Goal: Task Accomplishment & Management: Manage account settings

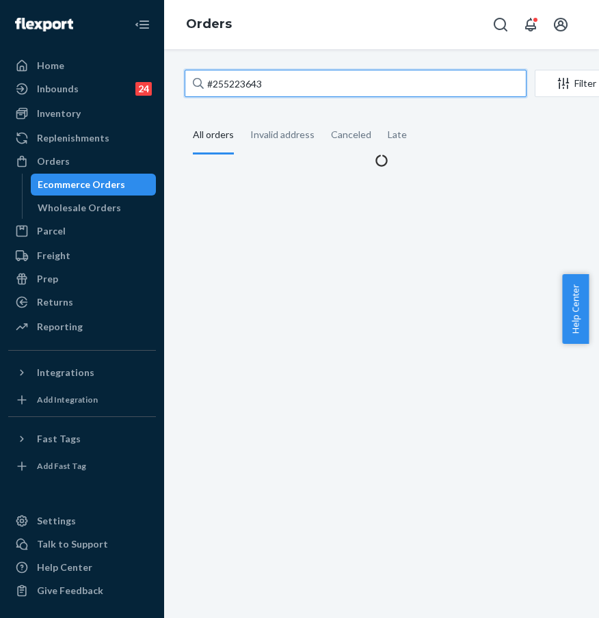
click at [291, 84] on input "#255223643" at bounding box center [356, 83] width 342 height 27
drag, startPoint x: 298, startPoint y: 81, endPoint x: 195, endPoint y: 80, distance: 102.5
click at [195, 80] on div "#255223643" at bounding box center [356, 83] width 342 height 27
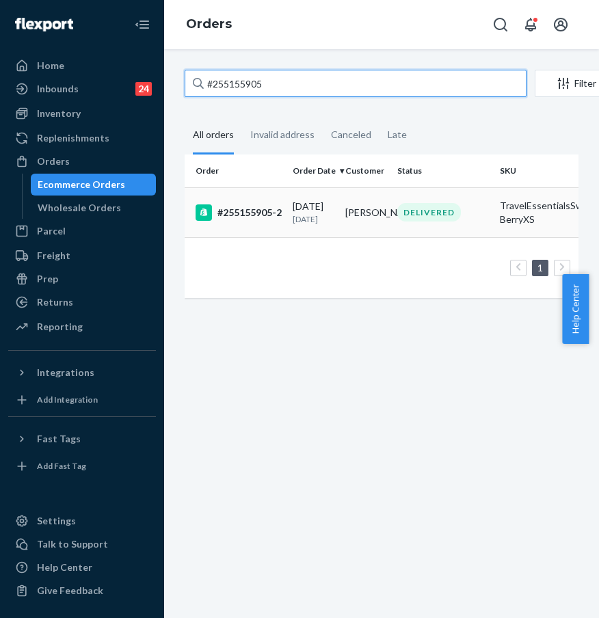
type input "#255155905"
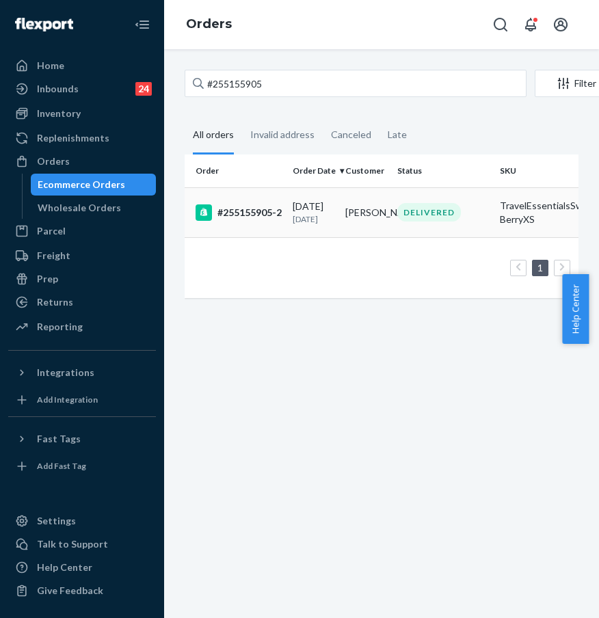
click at [255, 209] on div "#255155905-2" at bounding box center [238, 212] width 86 height 16
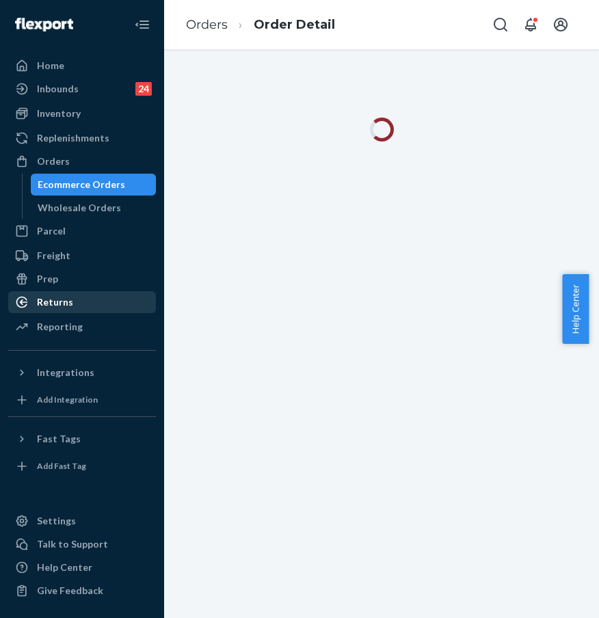
click at [96, 291] on link "Returns" at bounding box center [82, 302] width 148 height 22
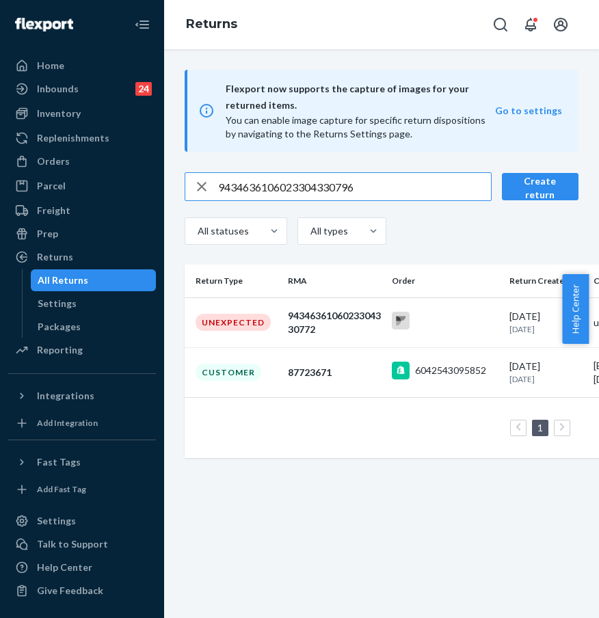
drag, startPoint x: 377, startPoint y: 182, endPoint x: 209, endPoint y: 180, distance: 167.5
click at [209, 180] on div "9434636106023304330796" at bounding box center [337, 186] width 305 height 27
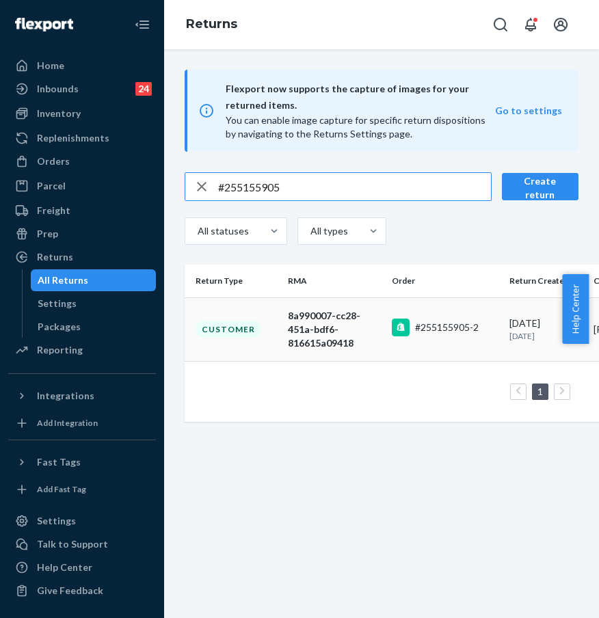
type input "#255155905"
click at [244, 336] on div "Customer" at bounding box center [228, 329] width 66 height 17
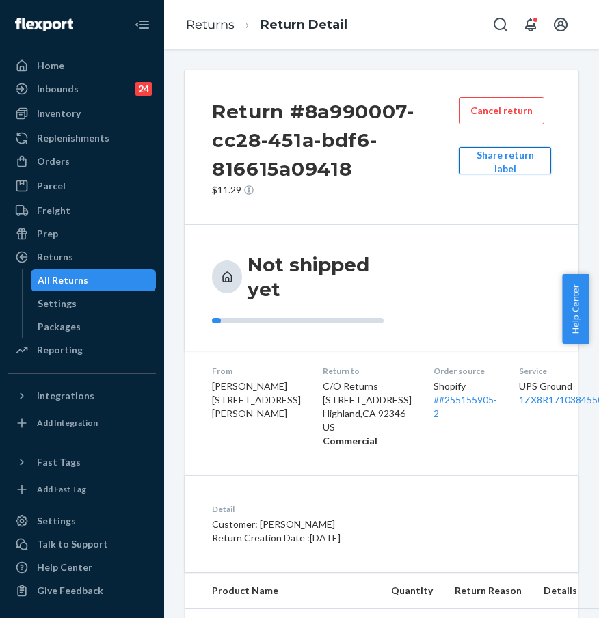
click at [504, 169] on button "Share return label" at bounding box center [505, 160] width 92 height 27
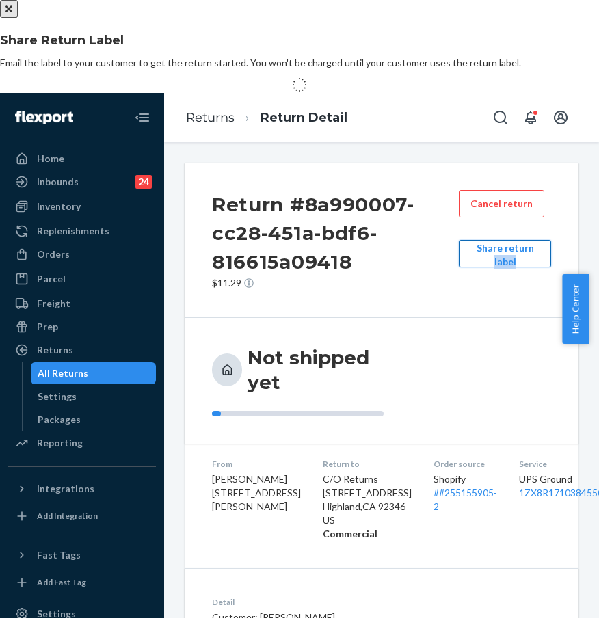
click at [504, 169] on div "Share Return Label Email the label to your customer to get the return started. …" at bounding box center [299, 355] width 599 height 711
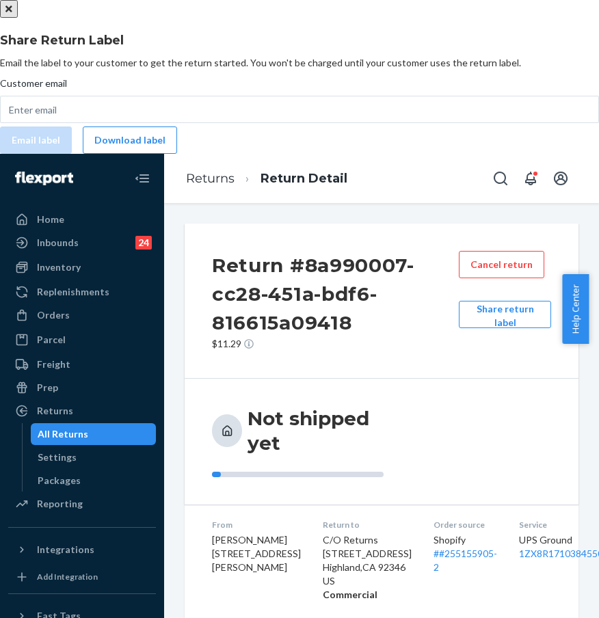
click at [225, 154] on div "Customer email Email label Download label" at bounding box center [299, 115] width 599 height 77
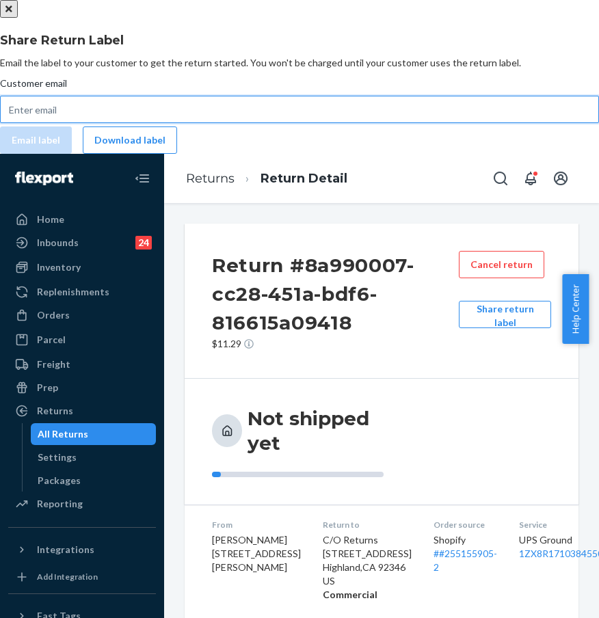
click at [230, 123] on input "Customer email" at bounding box center [299, 109] width 599 height 27
paste input "leandrawilliams@hotmail.com"
type input "leandrawilliams@hotmail.com"
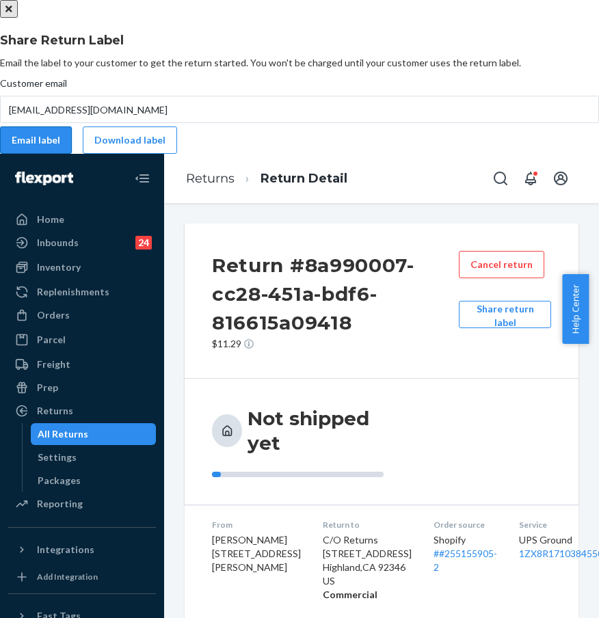
click at [72, 154] on button "Email label" at bounding box center [36, 139] width 72 height 27
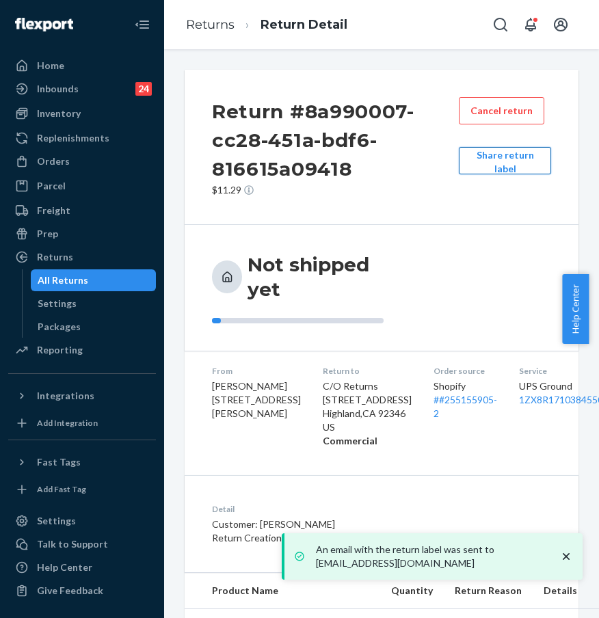
click at [493, 174] on button "Share return label" at bounding box center [505, 160] width 92 height 27
click at [494, 171] on div "An email with the return label was sent to leandrawilliams@hotmail.com Home Inb…" at bounding box center [299, 309] width 599 height 618
click at [492, 173] on button "Share return label" at bounding box center [505, 160] width 92 height 27
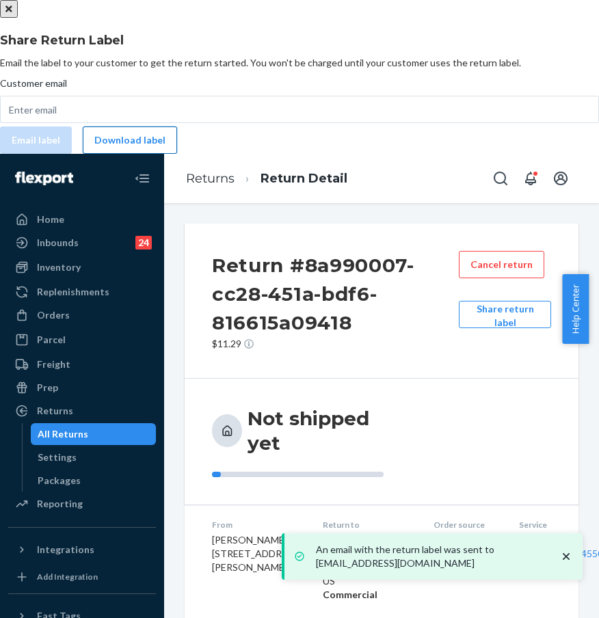
click at [177, 154] on button "Download label" at bounding box center [130, 139] width 94 height 27
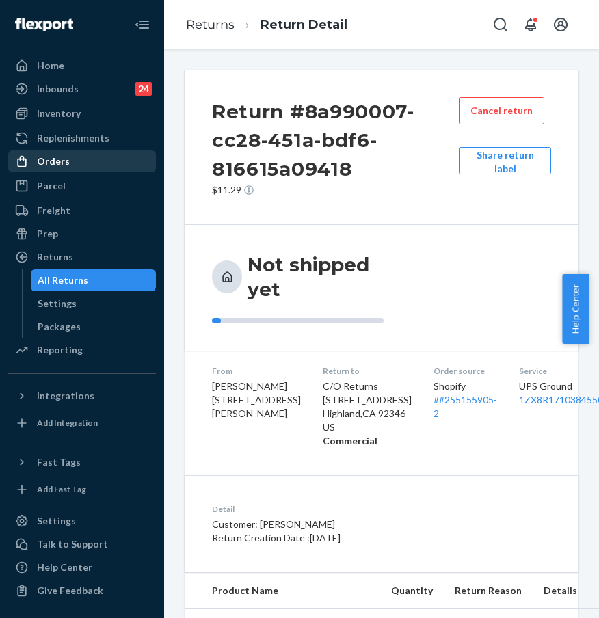
click at [108, 171] on link "Orders" at bounding box center [82, 161] width 148 height 22
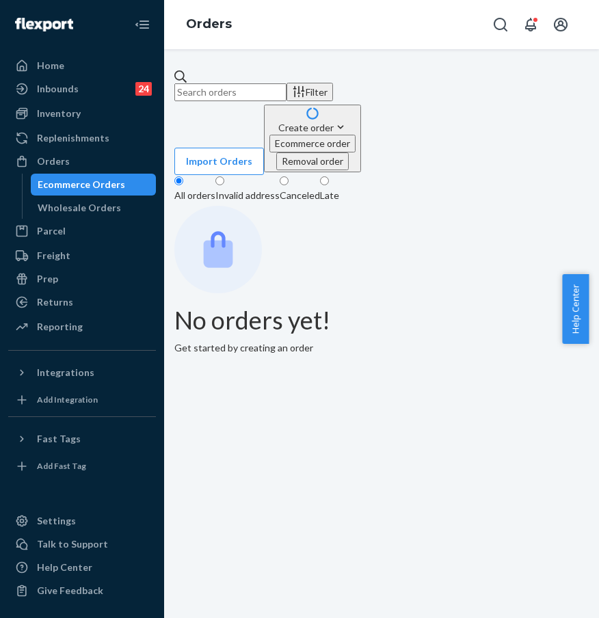
click at [263, 66] on div "Filter Import Orders Create order Ecommerce order Removal order All orders Inva…" at bounding box center [381, 333] width 435 height 569
click at [284, 86] on input "text" at bounding box center [230, 92] width 112 height 18
paste input "1LSCYM1005GA4IS"
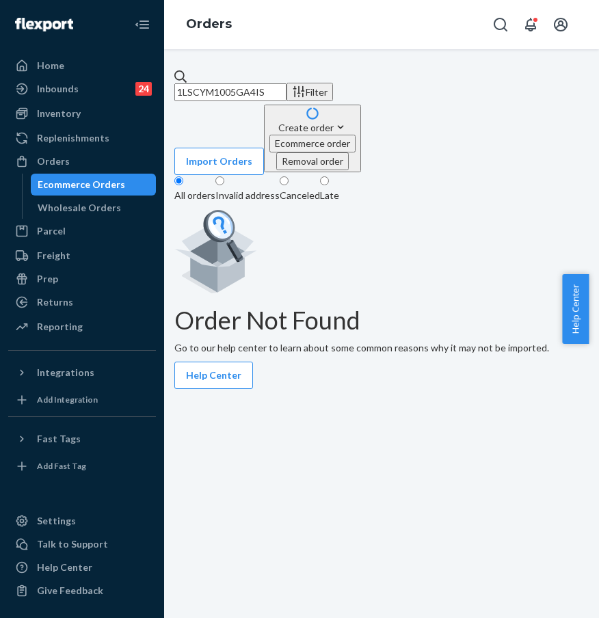
paste input "#255126002"
drag, startPoint x: 330, startPoint y: 89, endPoint x: 192, endPoint y: 90, distance: 138.1
click at [192, 90] on div "1LSCYM1005GA4IS#255126002" at bounding box center [230, 85] width 112 height 31
click at [192, 90] on input "1LSCYM1005GA4IS#255126002" at bounding box center [230, 92] width 112 height 18
paste input "text"
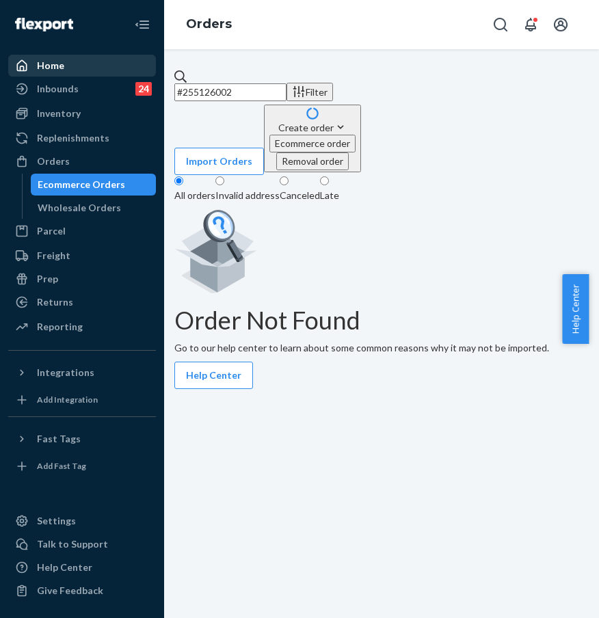
drag, startPoint x: 453, startPoint y: 92, endPoint x: 144, endPoint y: 71, distance: 309.6
click at [144, 71] on div "Home Inbounds 24 Shipping Plans Problems 24 Inventory Products Replenishments O…" at bounding box center [299, 309] width 599 height 618
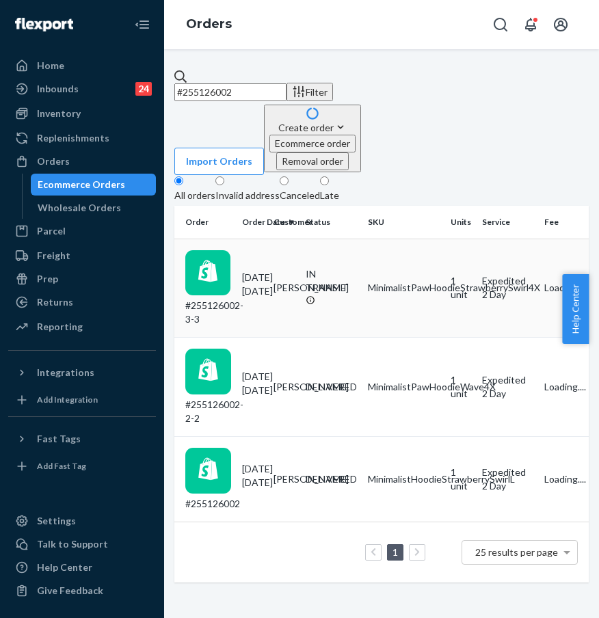
type input "#255126002"
click at [231, 250] on div "#255126002-3-3" at bounding box center [208, 288] width 46 height 77
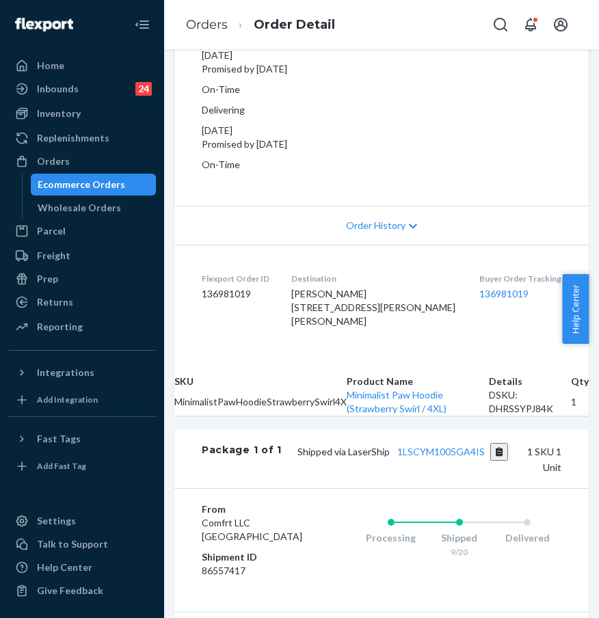
scroll to position [46, 0]
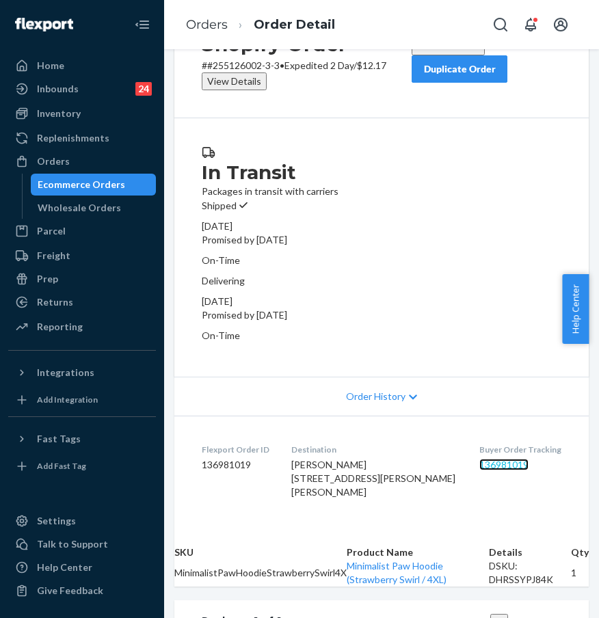
click at [487, 470] on link "136981019" at bounding box center [503, 465] width 49 height 12
click at [78, 169] on div "Orders" at bounding box center [82, 161] width 145 height 19
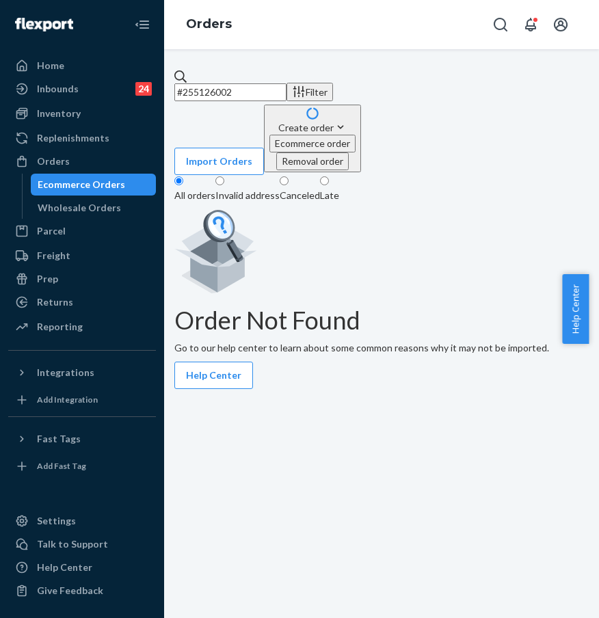
drag, startPoint x: 336, startPoint y: 86, endPoint x: 347, endPoint y: 80, distance: 12.5
click at [286, 86] on input "#255126002" at bounding box center [230, 92] width 112 height 18
paste input "01549"
drag, startPoint x: 319, startPoint y: 83, endPoint x: 202, endPoint y: 83, distance: 117.6
click at [202, 83] on div "#255015492" at bounding box center [230, 85] width 112 height 31
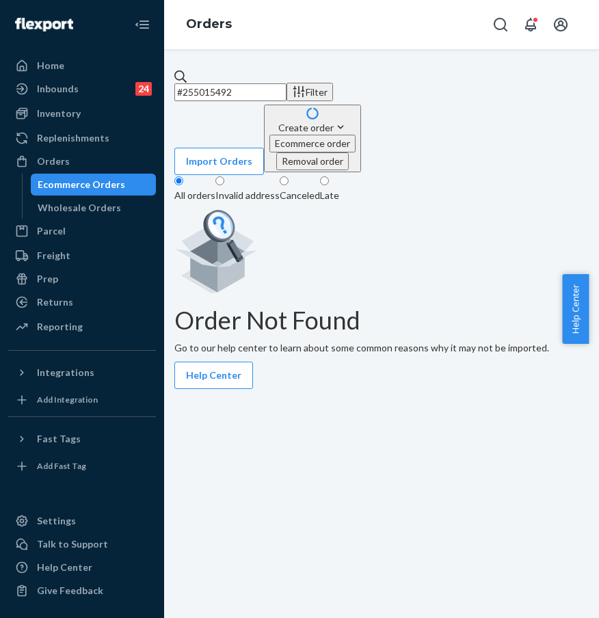
click at [202, 83] on input "#255015492" at bounding box center [230, 92] width 112 height 18
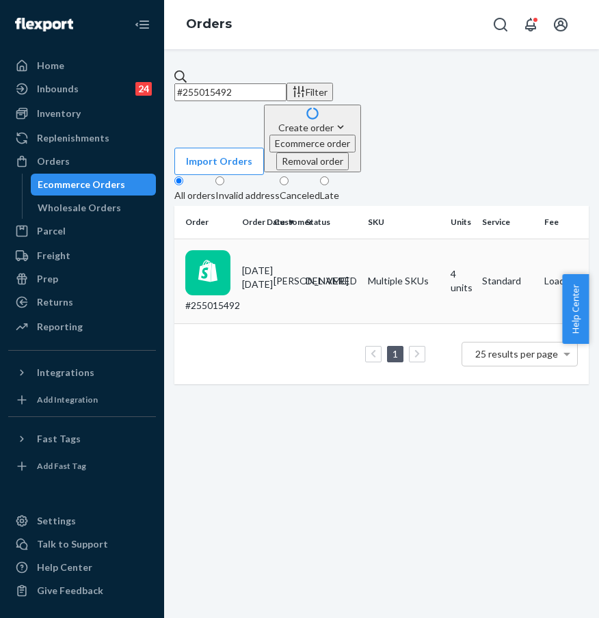
type input "#255015492"
click at [236, 239] on td "#255015492" at bounding box center [205, 281] width 62 height 85
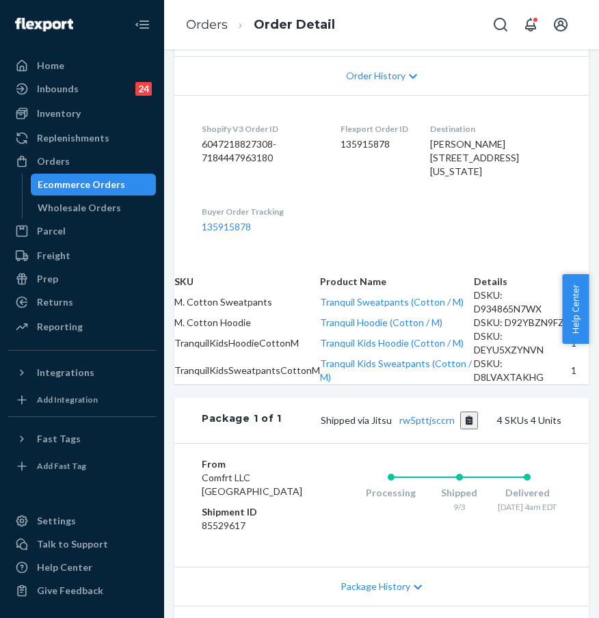
scroll to position [325, 0]
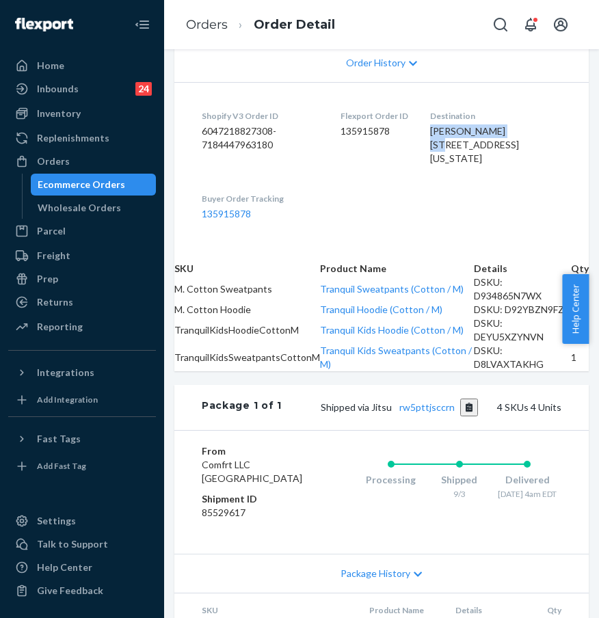
drag, startPoint x: 474, startPoint y: 259, endPoint x: 535, endPoint y: 259, distance: 61.5
click at [535, 248] on dl "Shopify V3 Order ID 6047218827308-7184447963180 Flexport Order ID 135915878 Des…" at bounding box center [381, 165] width 414 height 166
copy span "ESTEFANIA REINOSO"
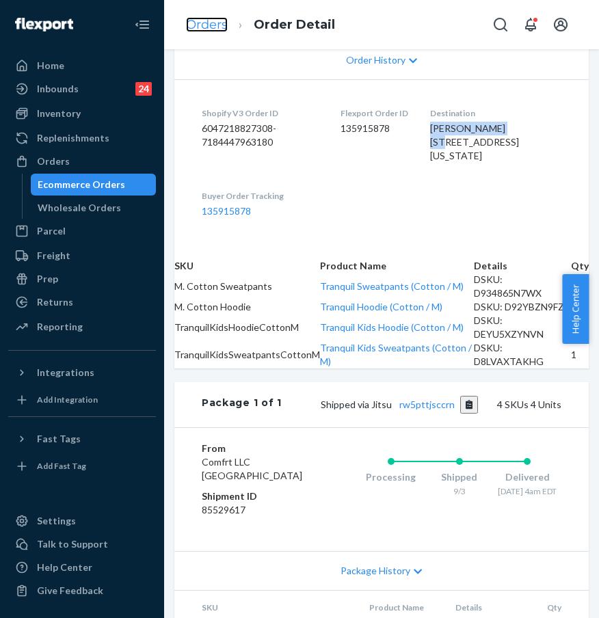
click at [213, 26] on link "Orders" at bounding box center [207, 24] width 42 height 15
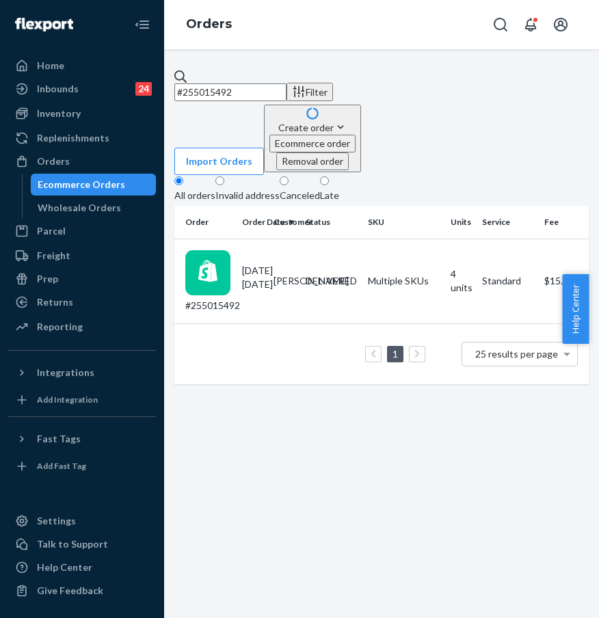
drag, startPoint x: 278, startPoint y: 90, endPoint x: 199, endPoint y: 87, distance: 79.4
click at [199, 87] on div "#255015492" at bounding box center [230, 85] width 112 height 31
paste input "123034"
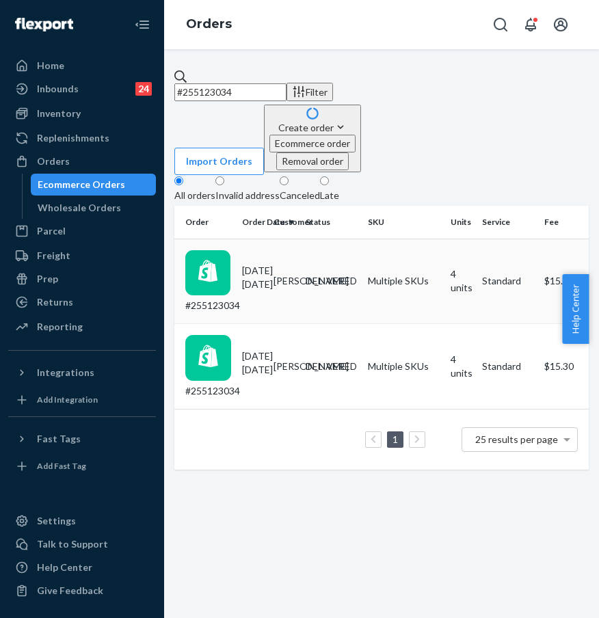
type input "#255123034"
click at [215, 250] on div "#255123034" at bounding box center [208, 281] width 46 height 63
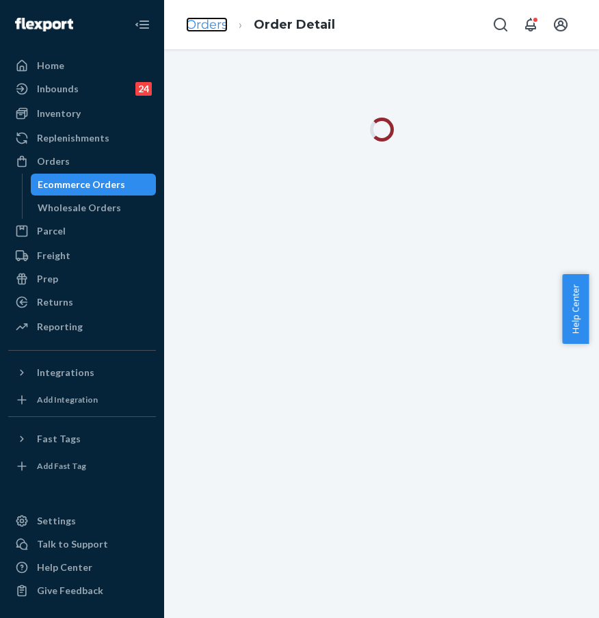
click at [198, 29] on link "Orders" at bounding box center [207, 24] width 42 height 15
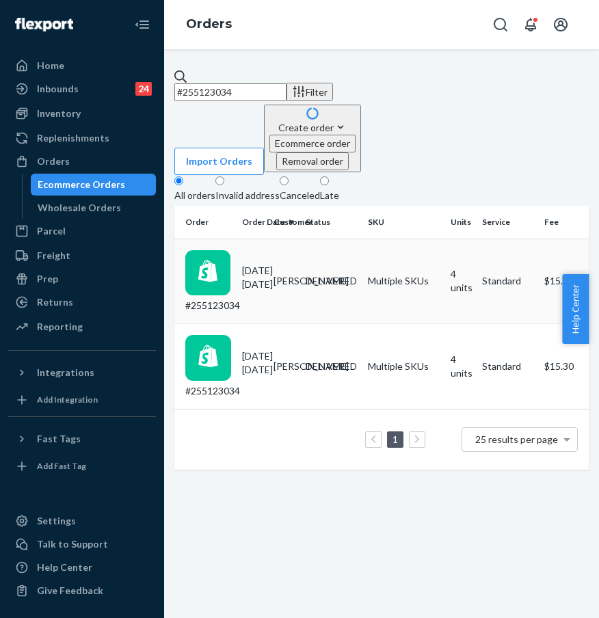
click at [231, 250] on div "#255123034" at bounding box center [208, 281] width 46 height 63
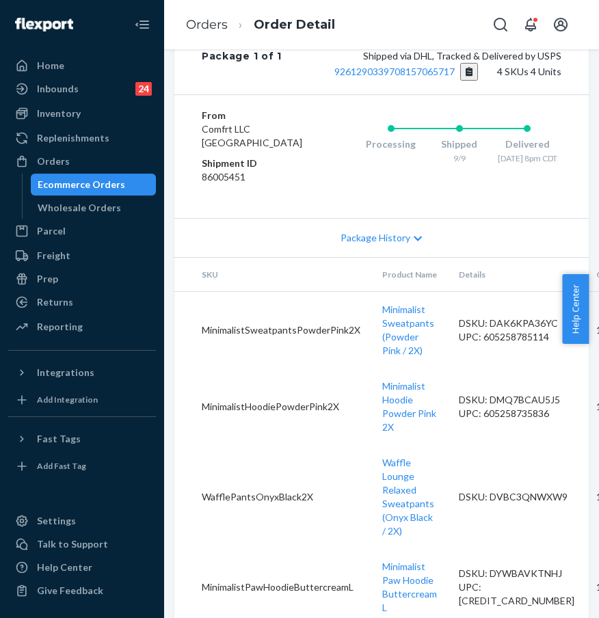
scroll to position [751, 0]
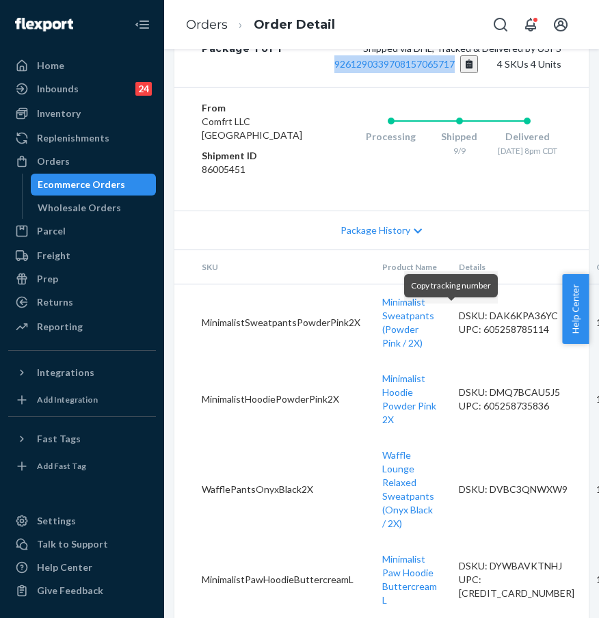
drag, startPoint x: 329, startPoint y: 318, endPoint x: 444, endPoint y: 318, distance: 114.1
click at [444, 70] on span "Shipped via DHL, Tracked & Delivered by USPS 9261290339708157065717" at bounding box center [445, 55] width 233 height 27
copy link "9261290339708157065717"
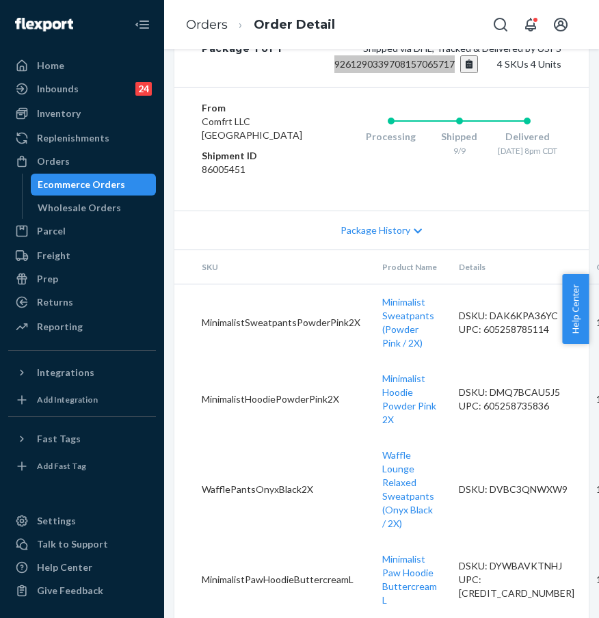
scroll to position [582, 0]
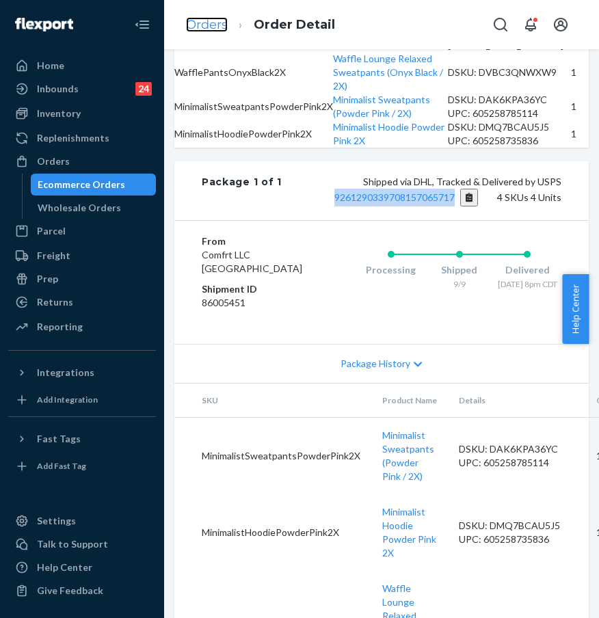
click at [203, 20] on link "Orders" at bounding box center [207, 24] width 42 height 15
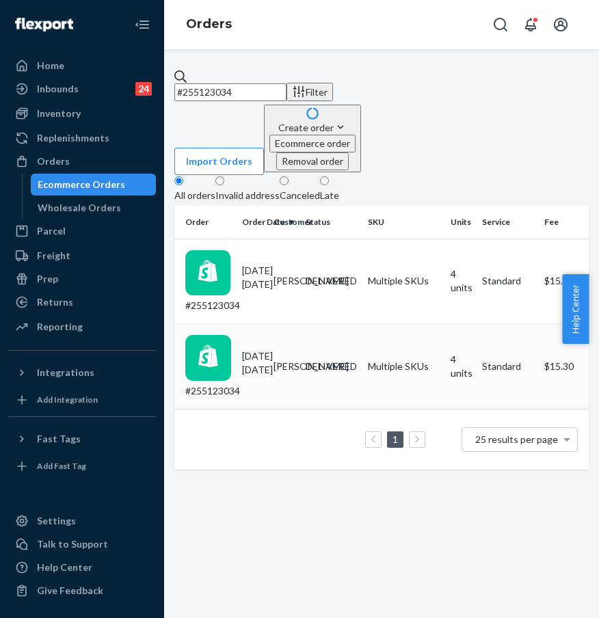
click at [231, 335] on div "#255123034" at bounding box center [208, 366] width 46 height 63
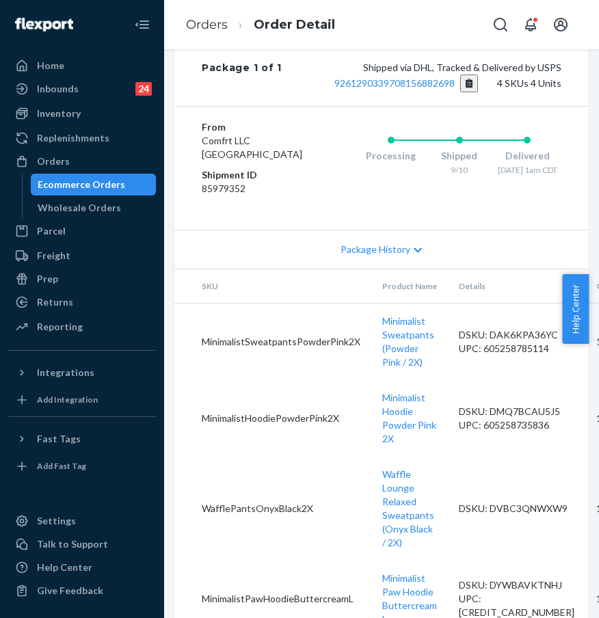
scroll to position [757, 0]
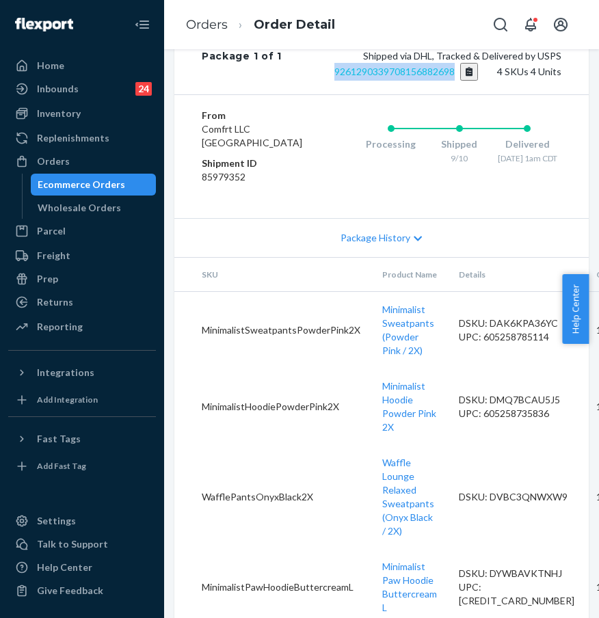
drag, startPoint x: 319, startPoint y: 376, endPoint x: 435, endPoint y: 378, distance: 115.5
click at [435, 77] on span "Shipped via DHL, Tracked & Delivered by USPS 9261290339708156882698" at bounding box center [445, 63] width 233 height 27
copy link "9261290339708156882698"
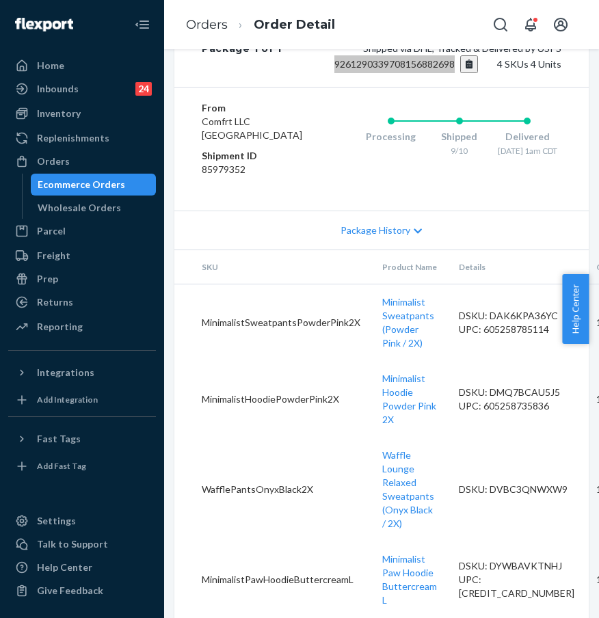
scroll to position [1106, 0]
click at [210, 31] on link "Orders" at bounding box center [207, 24] width 42 height 15
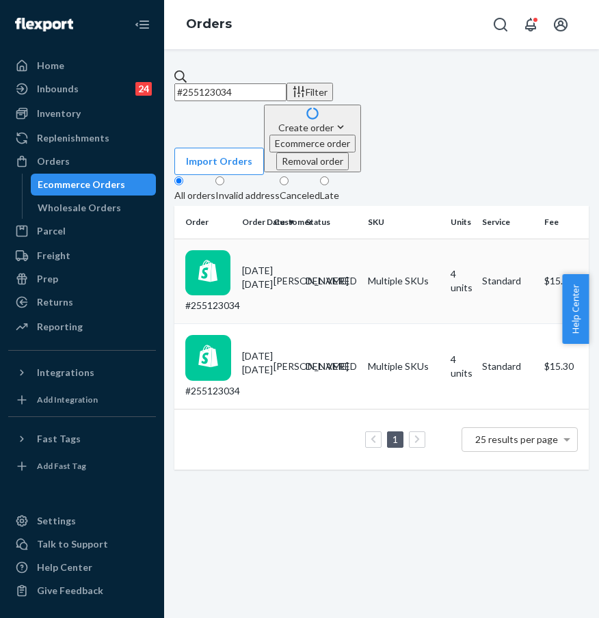
click at [231, 250] on div "#255123034" at bounding box center [208, 281] width 46 height 63
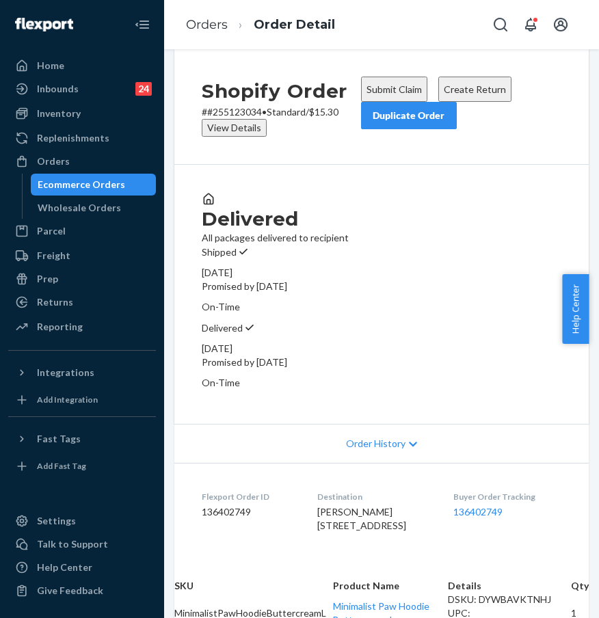
click at [483, 102] on button "Create Return" at bounding box center [474, 89] width 73 height 25
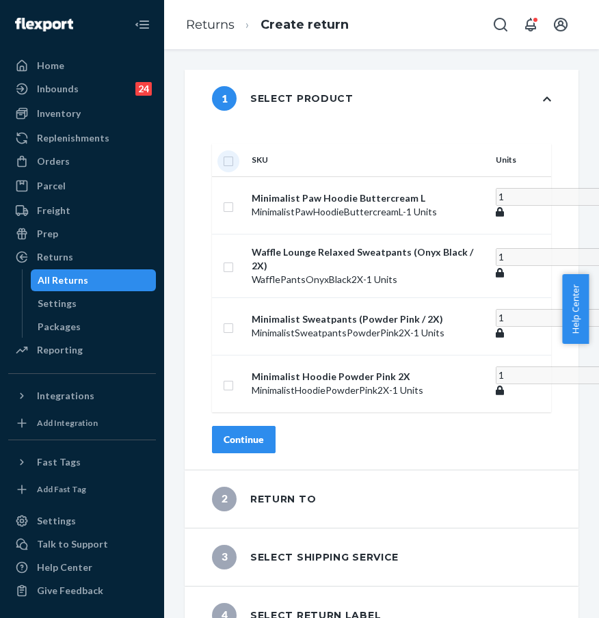
click at [234, 152] on input "checkbox" at bounding box center [228, 159] width 11 height 14
checkbox input "true"
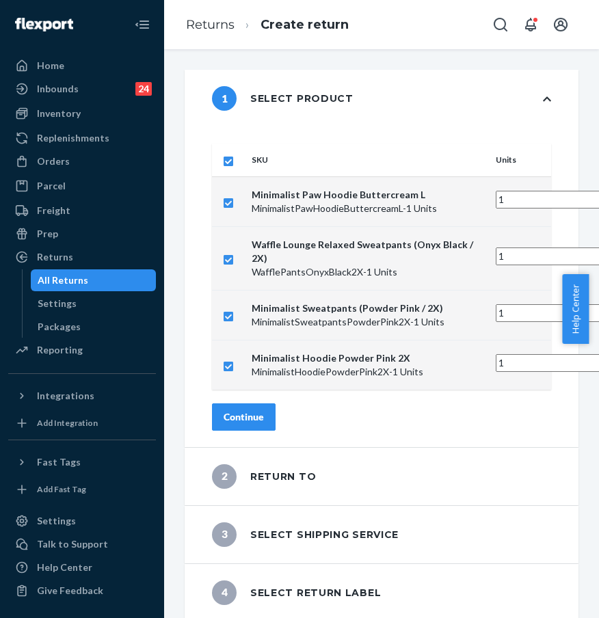
click at [264, 424] on div "Continue" at bounding box center [243, 417] width 40 height 14
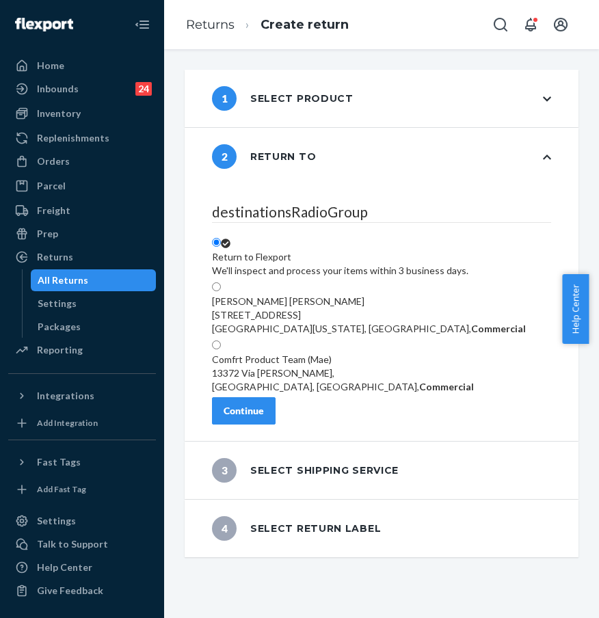
scroll to position [154, 0]
click at [264, 418] on div "Continue" at bounding box center [243, 411] width 40 height 14
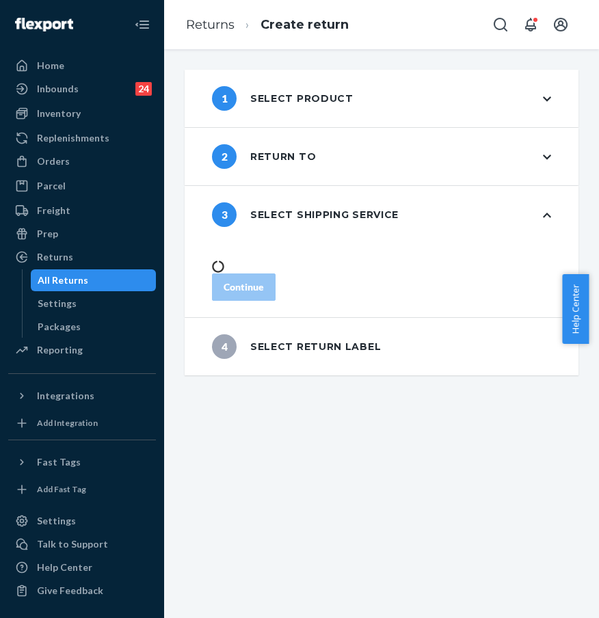
scroll to position [0, 0]
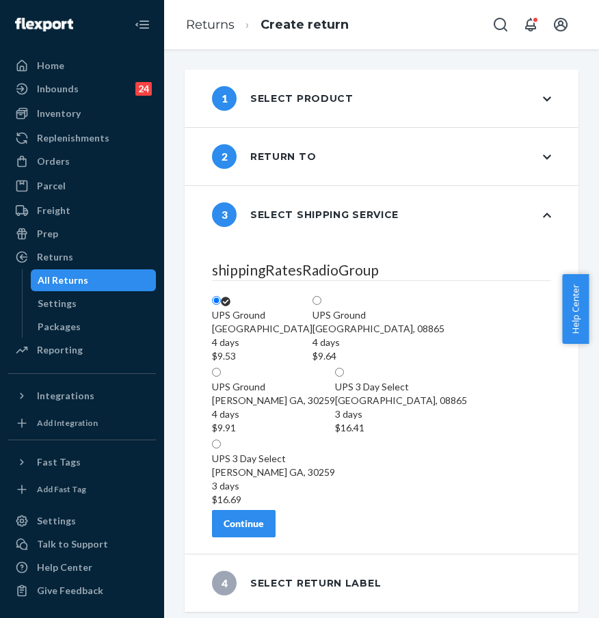
click at [264, 528] on div "Continue" at bounding box center [243, 524] width 40 height 14
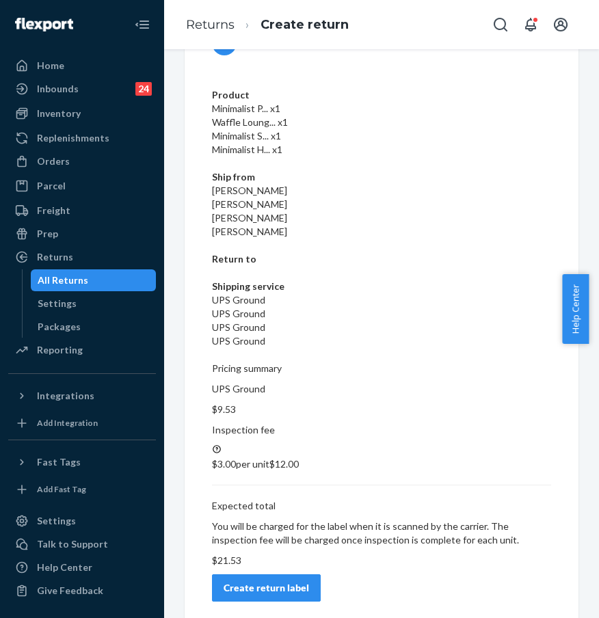
scroll to position [63, 0]
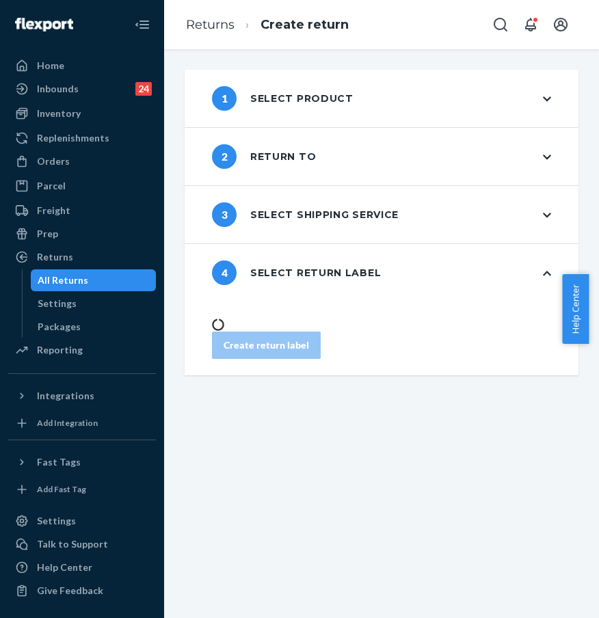
scroll to position [0, 0]
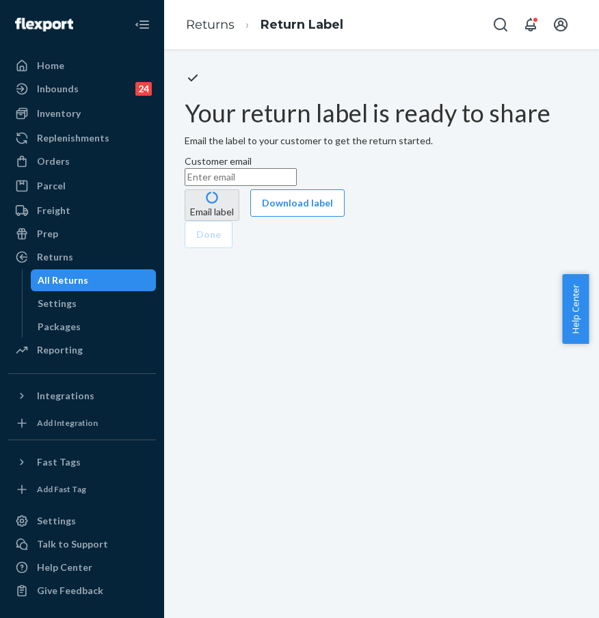
click at [297, 186] on input "Customer email" at bounding box center [241, 177] width 112 height 18
paste input "adriennegrover1@gmail.com"
type input "adriennegrover1@gmail.com"
click at [239, 221] on button "Email label" at bounding box center [212, 204] width 55 height 31
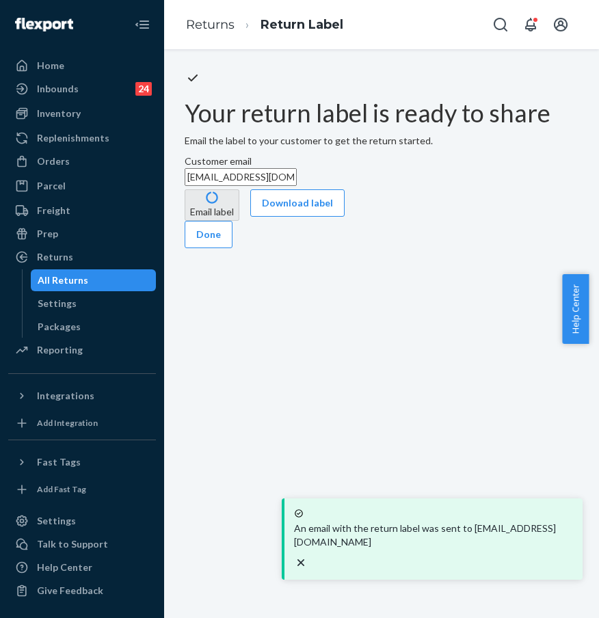
click at [364, 248] on div "Your return label is ready to share Email the label to your customer to get the…" at bounding box center [382, 159] width 394 height 178
click at [344, 217] on button "Download label" at bounding box center [297, 202] width 94 height 27
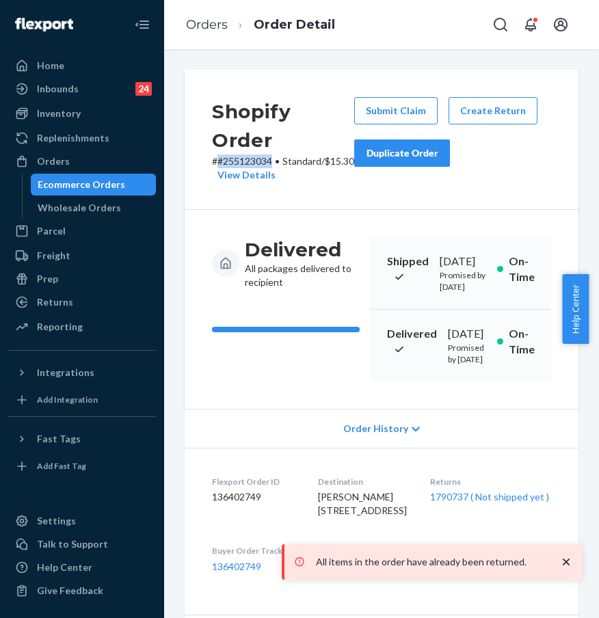
drag, startPoint x: 271, startPoint y: 163, endPoint x: 220, endPoint y: 163, distance: 50.6
click at [220, 163] on p "# #255123034 • Standard / $15.30 View Details" at bounding box center [283, 167] width 142 height 27
copy p "#255123034"
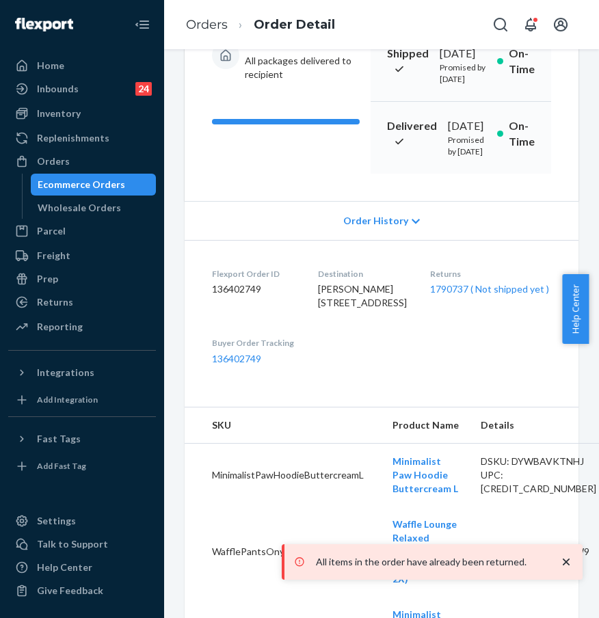
scroll to position [312, 0]
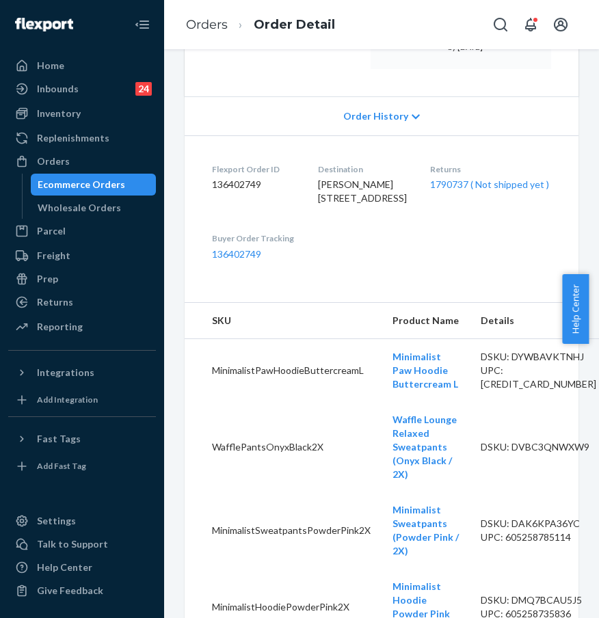
click at [424, 288] on dl "Flexport Order ID 136402749 Destination [PERSON_NAME] [STREET_ADDRESS] Returns …" at bounding box center [382, 211] width 394 height 152
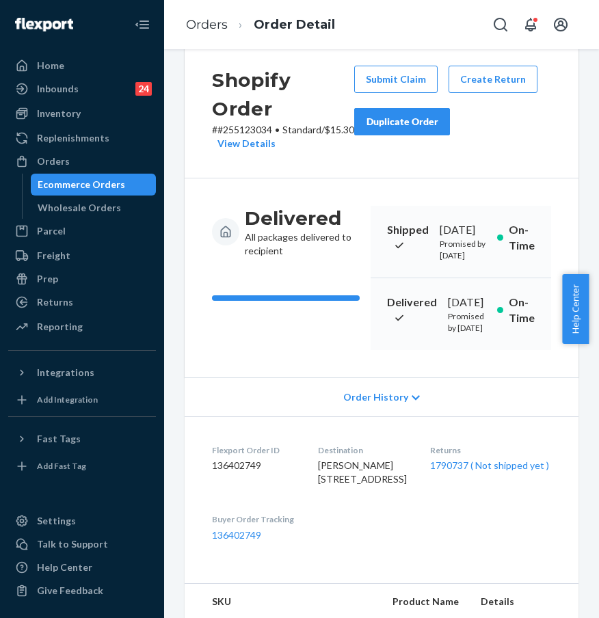
scroll to position [1, 0]
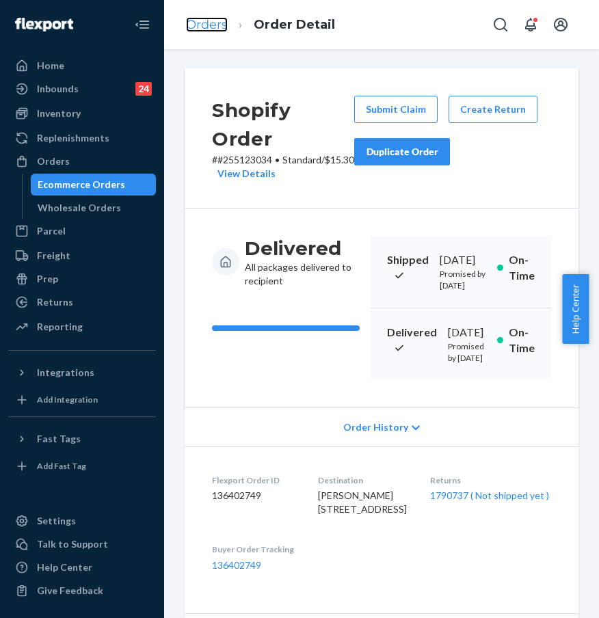
click at [201, 25] on link "Orders" at bounding box center [207, 24] width 42 height 15
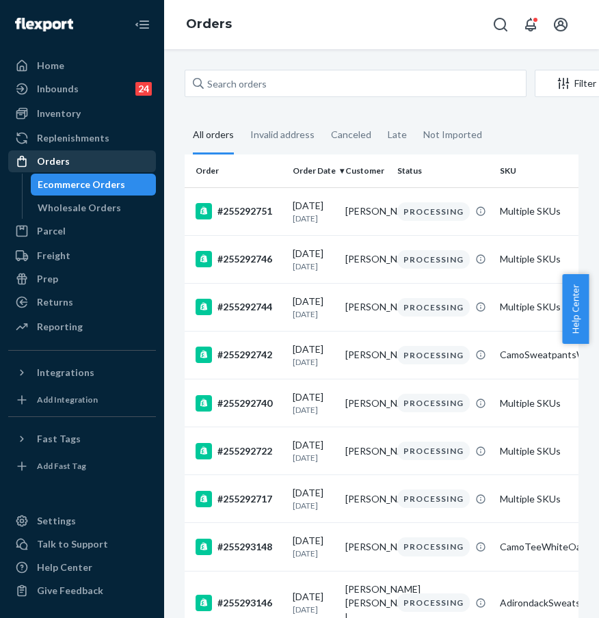
click at [104, 152] on div "Orders" at bounding box center [82, 161] width 145 height 19
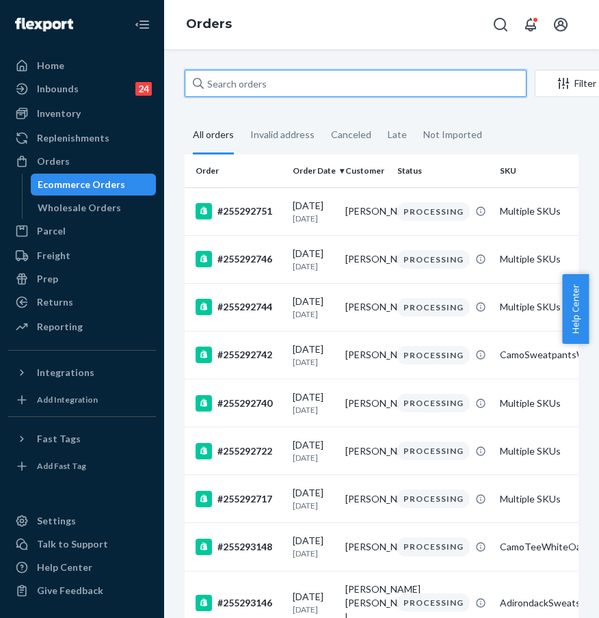
click at [245, 86] on input "text" at bounding box center [356, 83] width 342 height 27
paste input "#255027356"
type input "#255027356"
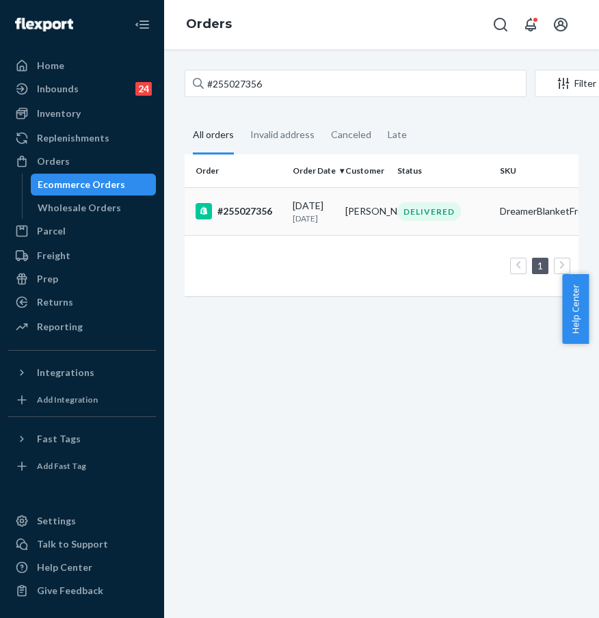
click at [254, 214] on div "#255027356" at bounding box center [238, 211] width 86 height 16
